Goal: Task Accomplishment & Management: Manage account settings

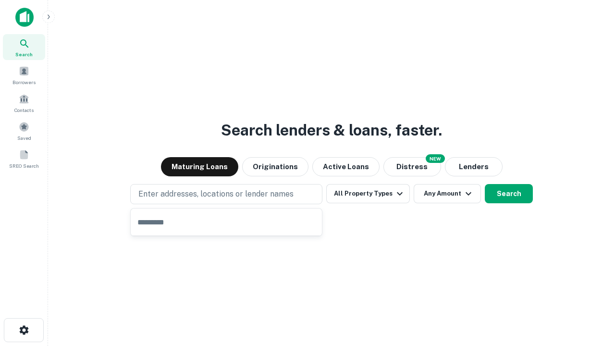
type input "**********"
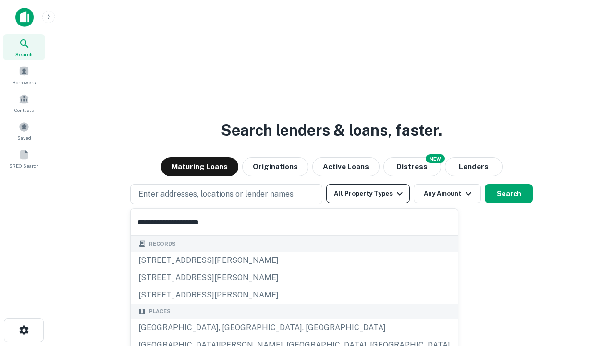
click at [368, 194] on button "All Property Types" at bounding box center [368, 193] width 84 height 19
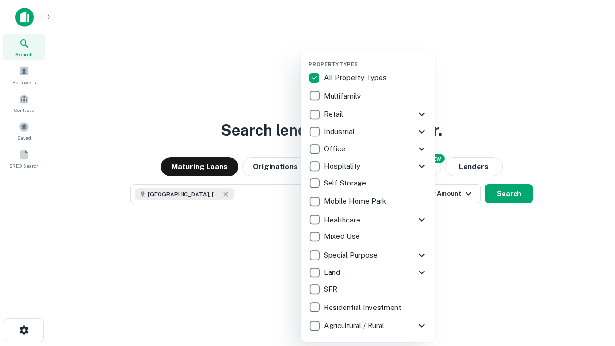
click at [376, 58] on button "button" at bounding box center [375, 58] width 135 height 0
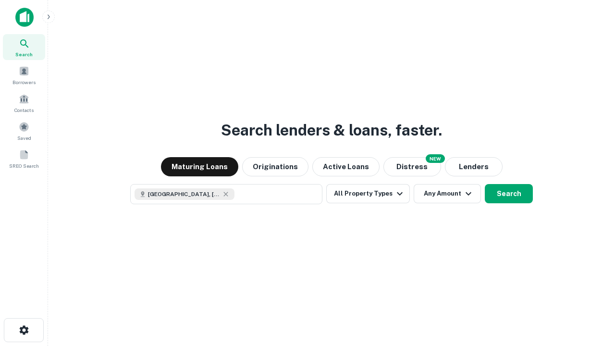
scroll to position [15, 0]
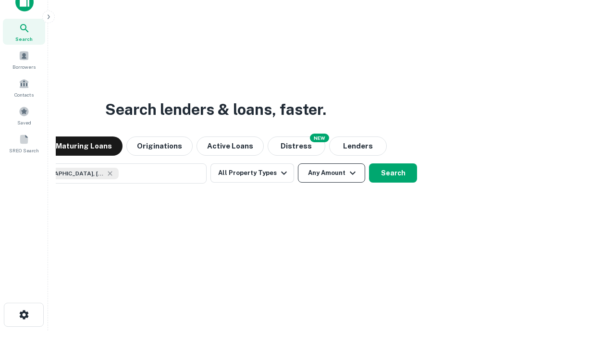
click at [298, 163] on button "Any Amount" at bounding box center [331, 172] width 67 height 19
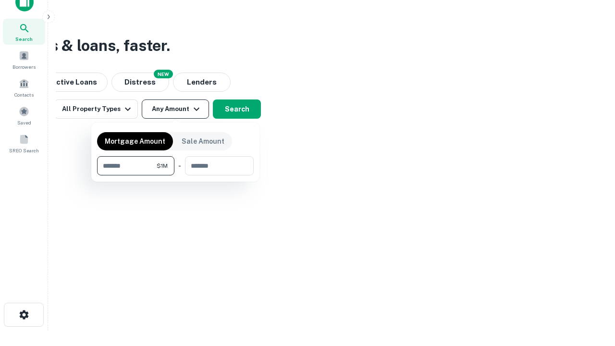
type input "*******"
click at [175, 175] on button "button" at bounding box center [175, 175] width 157 height 0
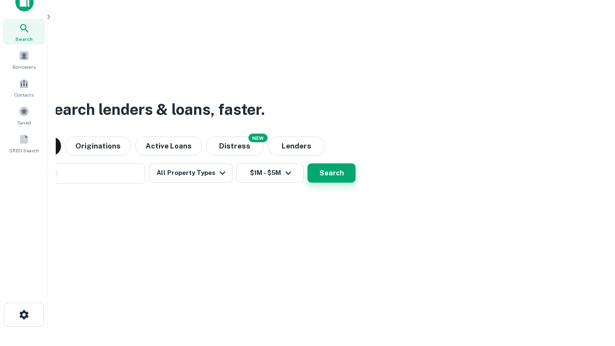
click at [308, 163] on button "Search" at bounding box center [332, 172] width 48 height 19
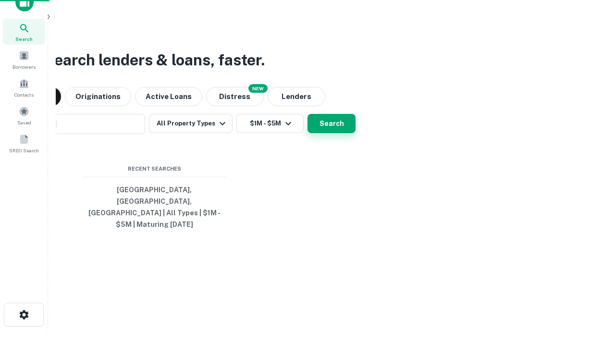
scroll to position [31, 272]
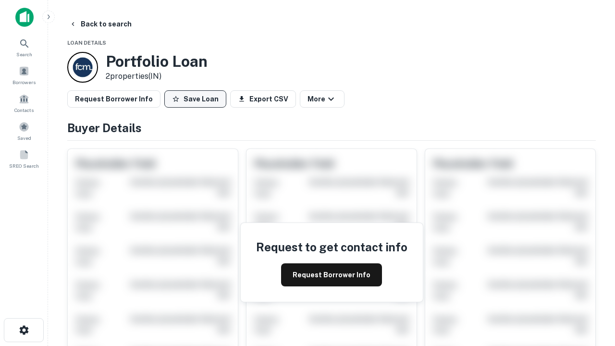
click at [195, 99] on button "Save Loan" at bounding box center [195, 98] width 62 height 17
click at [197, 99] on button "Loan Saved" at bounding box center [197, 98] width 66 height 17
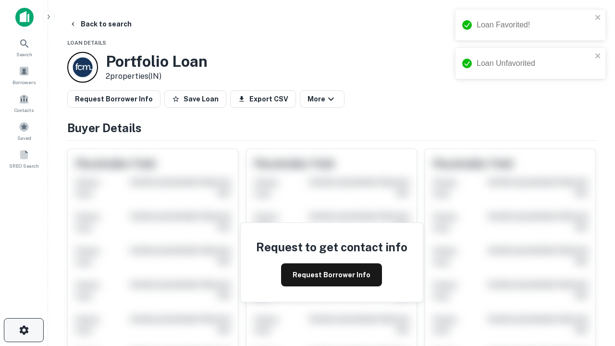
click at [24, 330] on icon "button" at bounding box center [24, 330] width 12 height 12
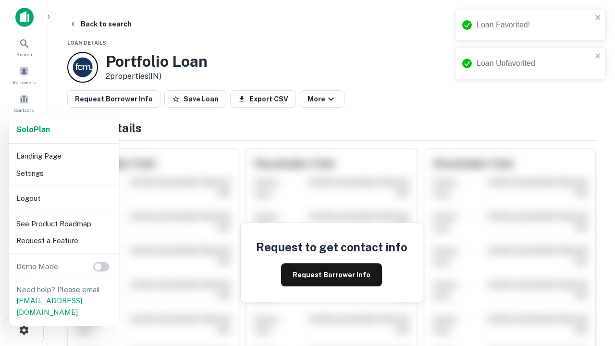
click at [63, 198] on li "Logout" at bounding box center [63, 198] width 103 height 17
